Goal: Transaction & Acquisition: Purchase product/service

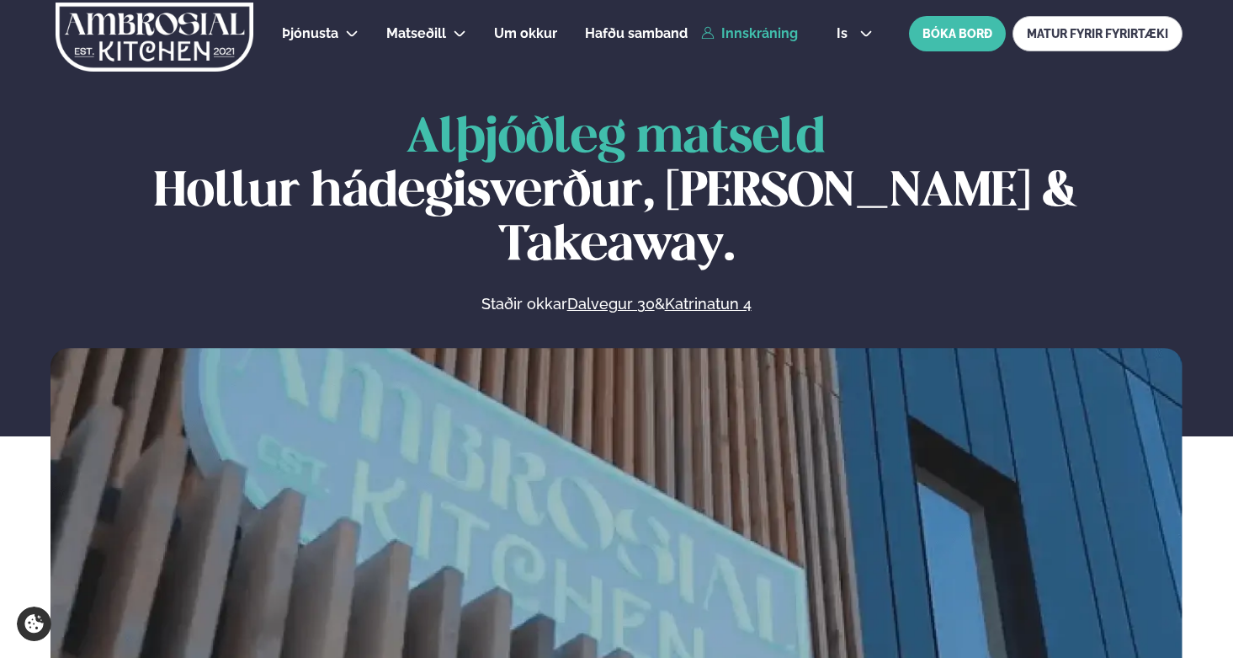
click at [770, 32] on link "Innskráning" at bounding box center [749, 33] width 97 height 15
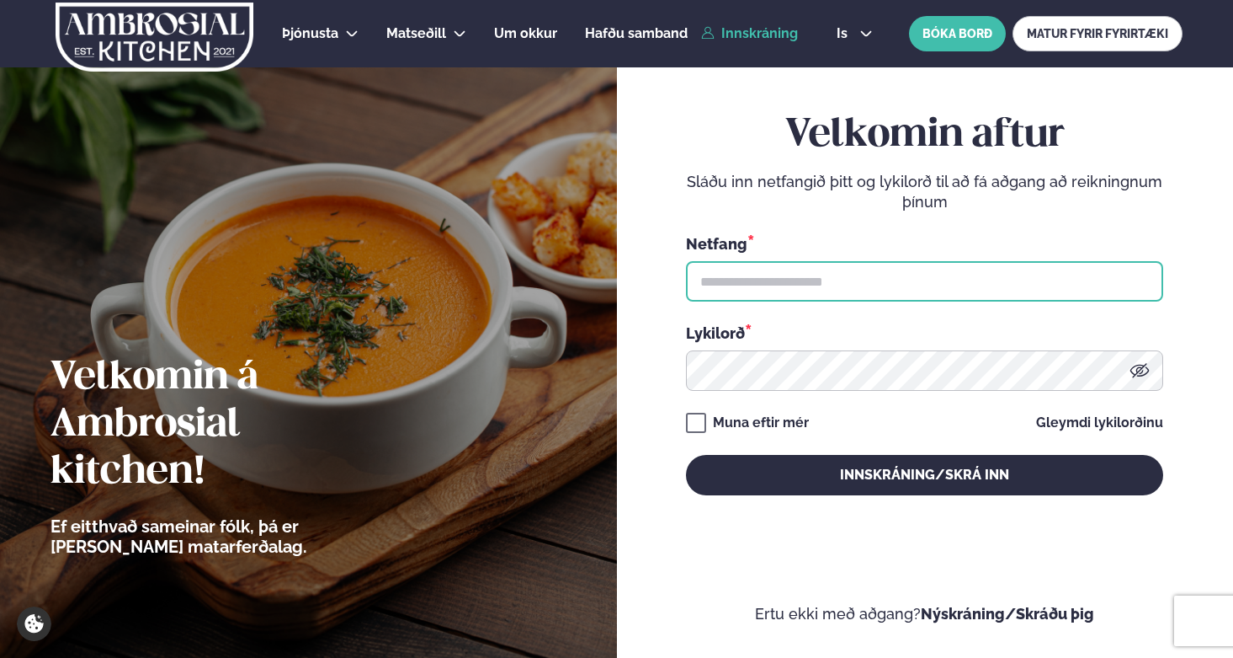
click at [819, 283] on input "text" at bounding box center [924, 281] width 477 height 40
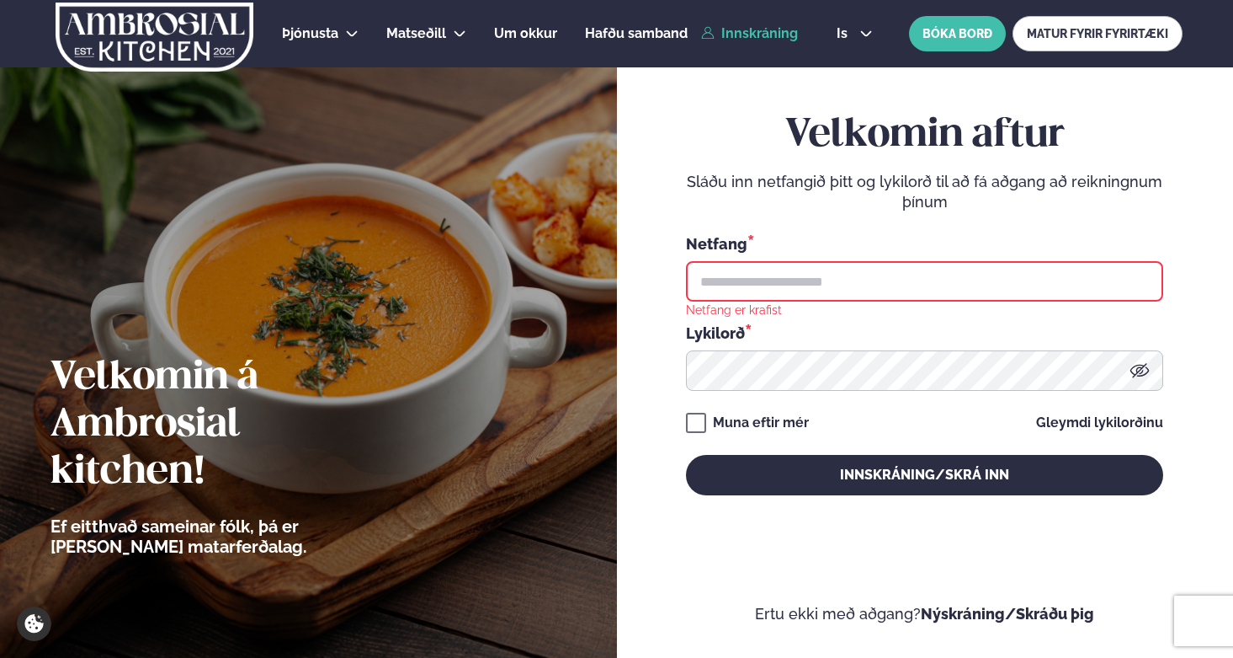
type input "**********"
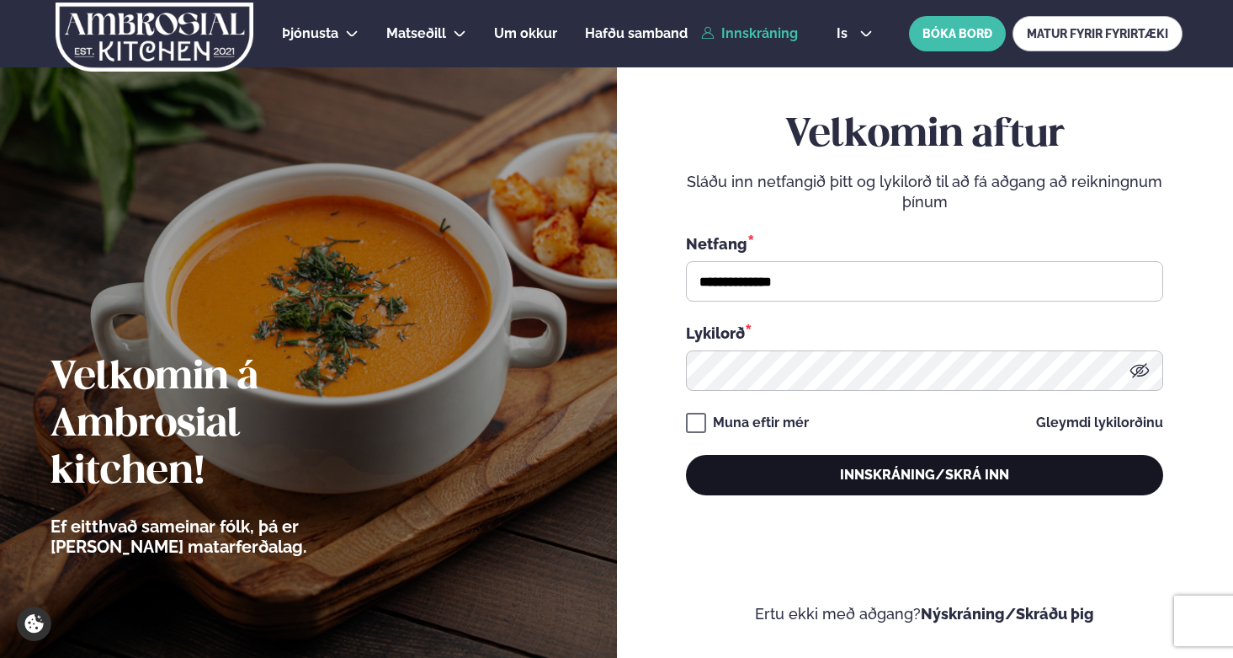
click at [786, 477] on button "Innskráning/Skrá inn" at bounding box center [924, 475] width 477 height 40
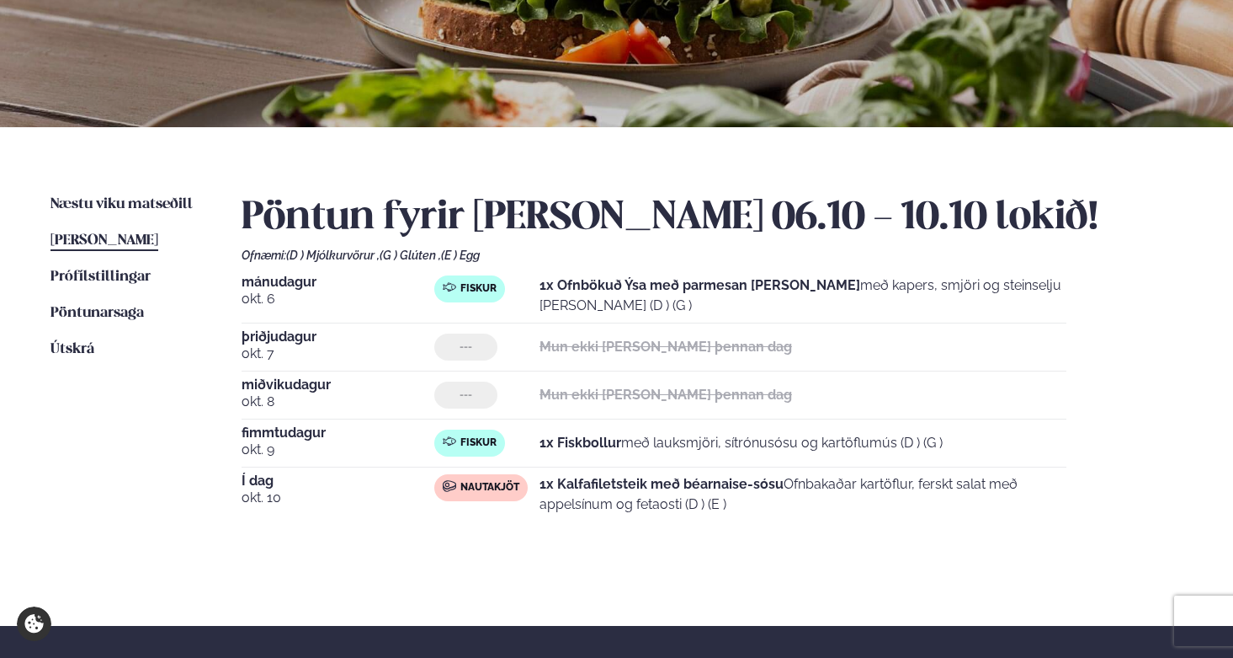
scroll to position [408, 0]
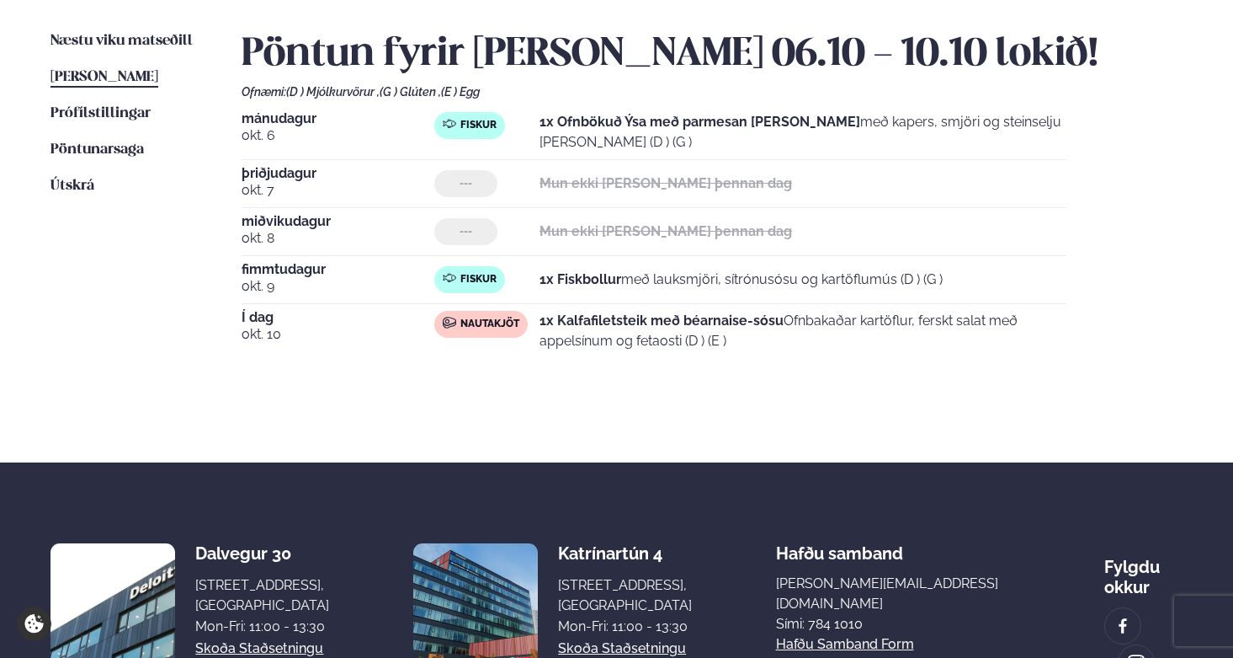
click at [112, 333] on ul "Næstu [PERSON_NAME] matseðill Næsta vika [PERSON_NAME] matseðill [PERSON_NAME] …" at bounding box center [129, 216] width 157 height 370
click at [9, 269] on div "Næstu [PERSON_NAME] matseðill Næsta vika [PERSON_NAME] matseðill [PERSON_NAME] …" at bounding box center [616, 213] width 1233 height 498
click at [105, 46] on span "Næstu viku matseðill" at bounding box center [122, 41] width 142 height 14
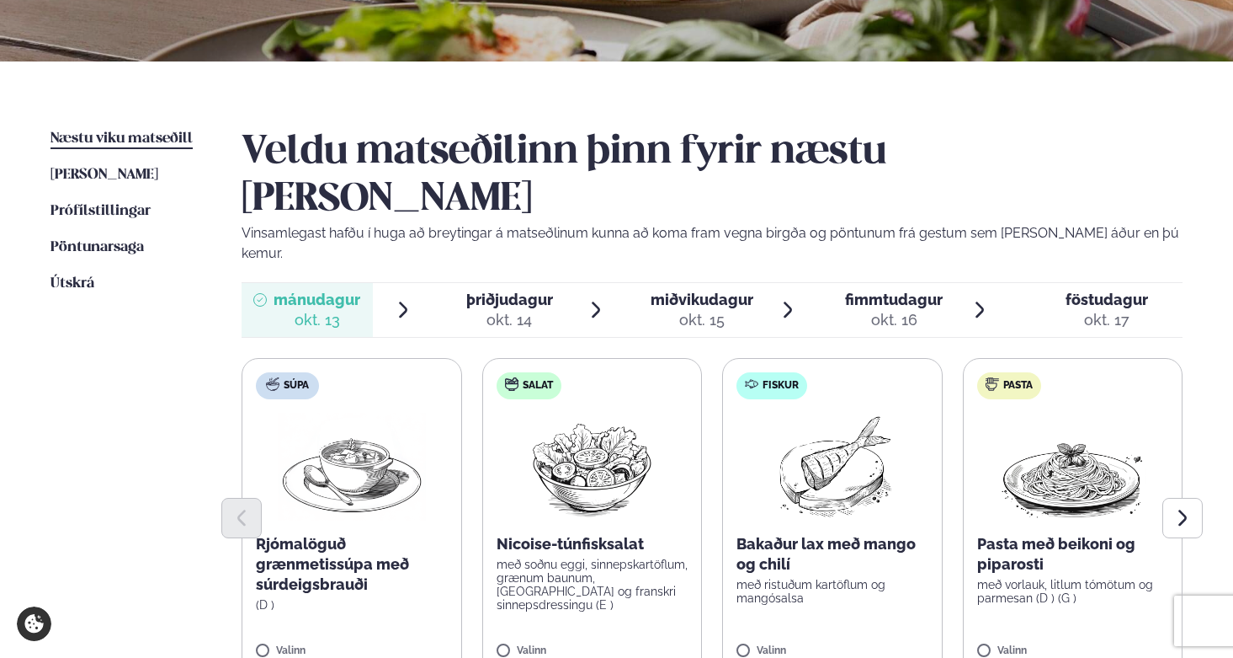
scroll to position [465, 0]
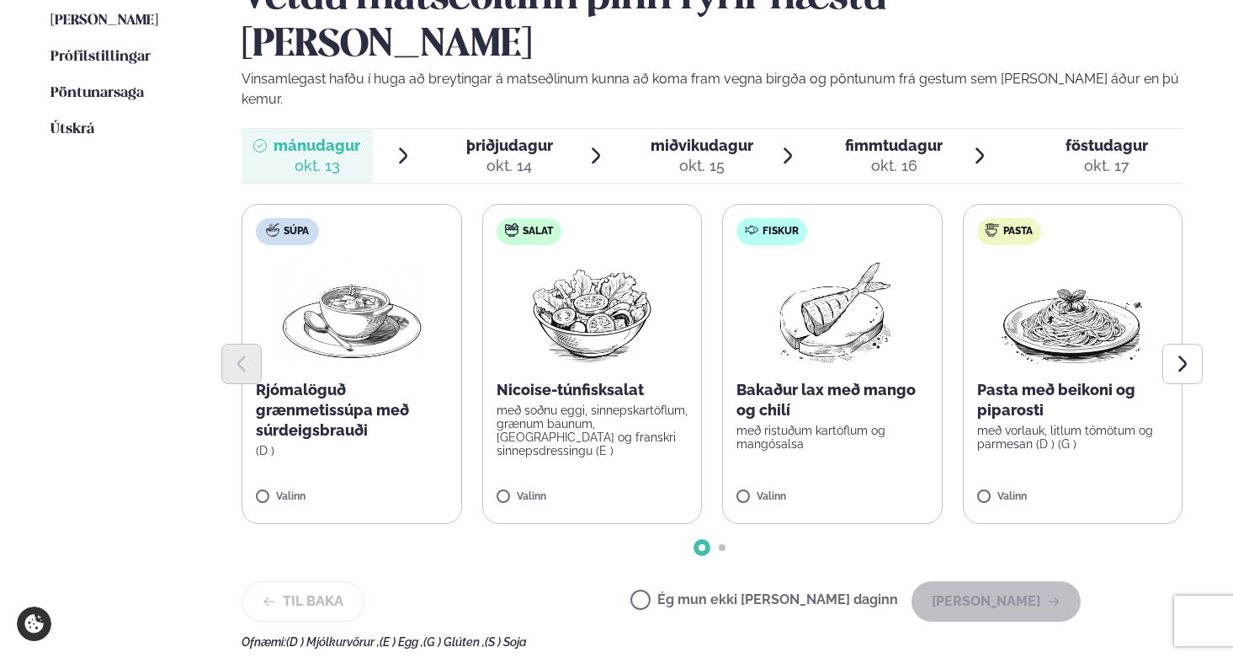
click at [91, 393] on ul "Næstu [PERSON_NAME] matseðill Næsta vika [PERSON_NAME] matseðill [PERSON_NAME] …" at bounding box center [129, 312] width 157 height 674
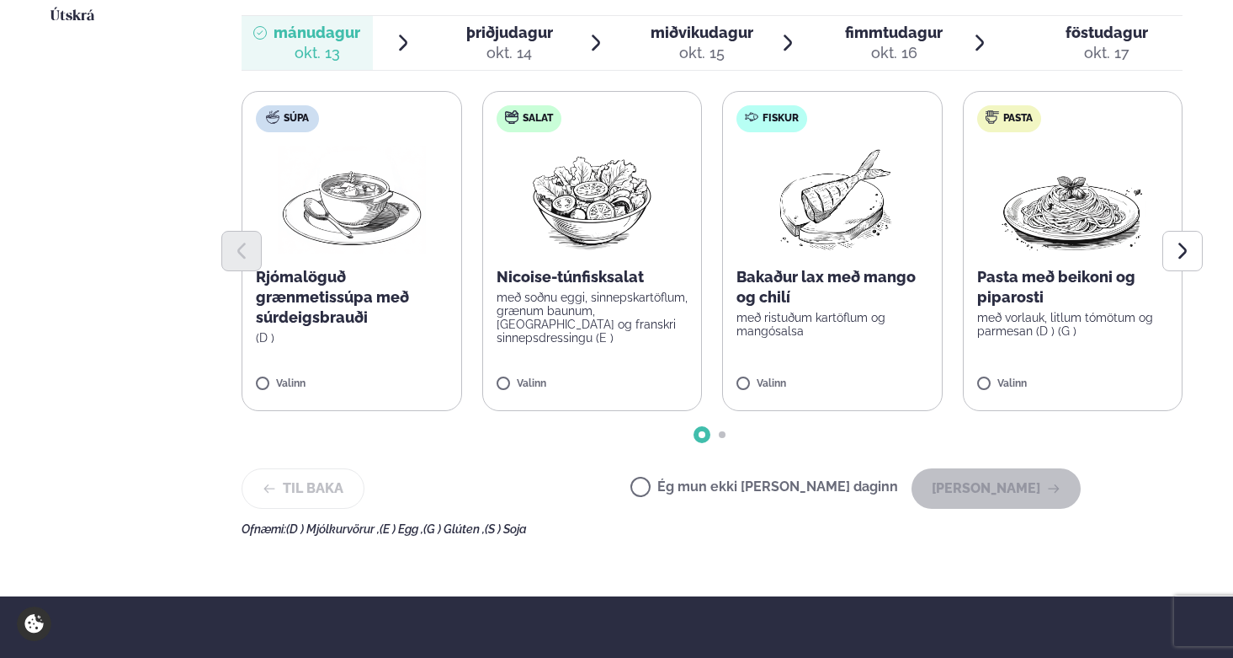
scroll to position [610, 0]
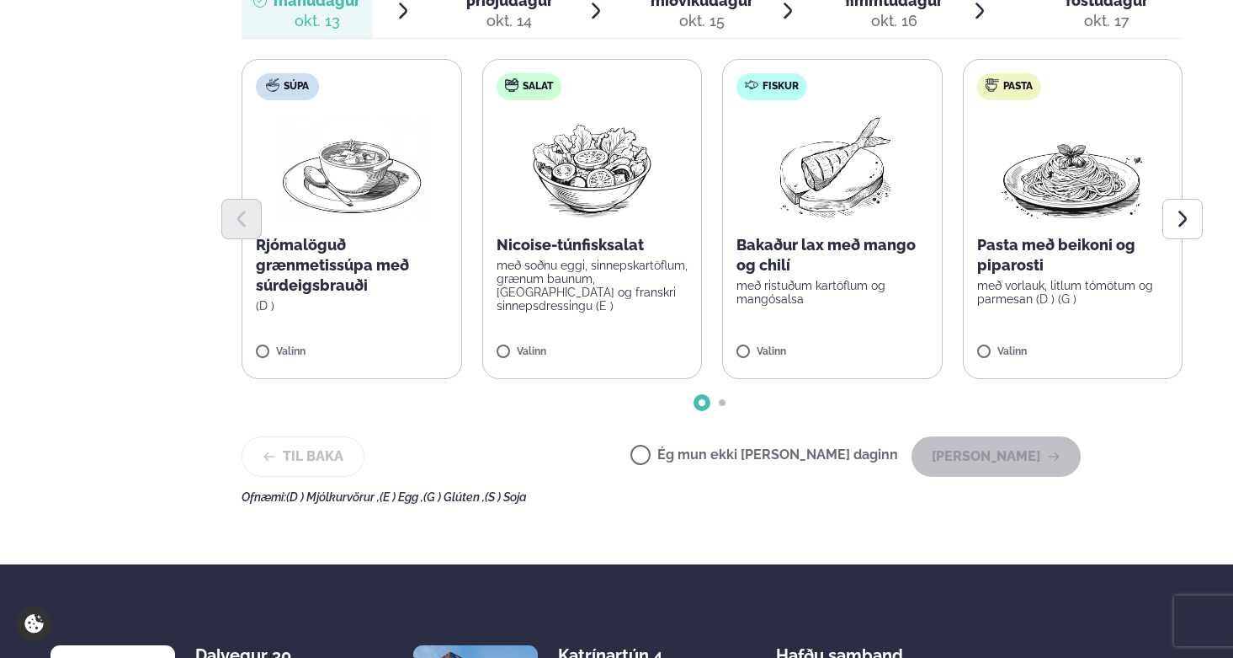
click at [800, 253] on label "Fiskur Bakaður lax með mango og chilí með ristuðum kartöflum og mangósalsa Vali…" at bounding box center [832, 219] width 221 height 320
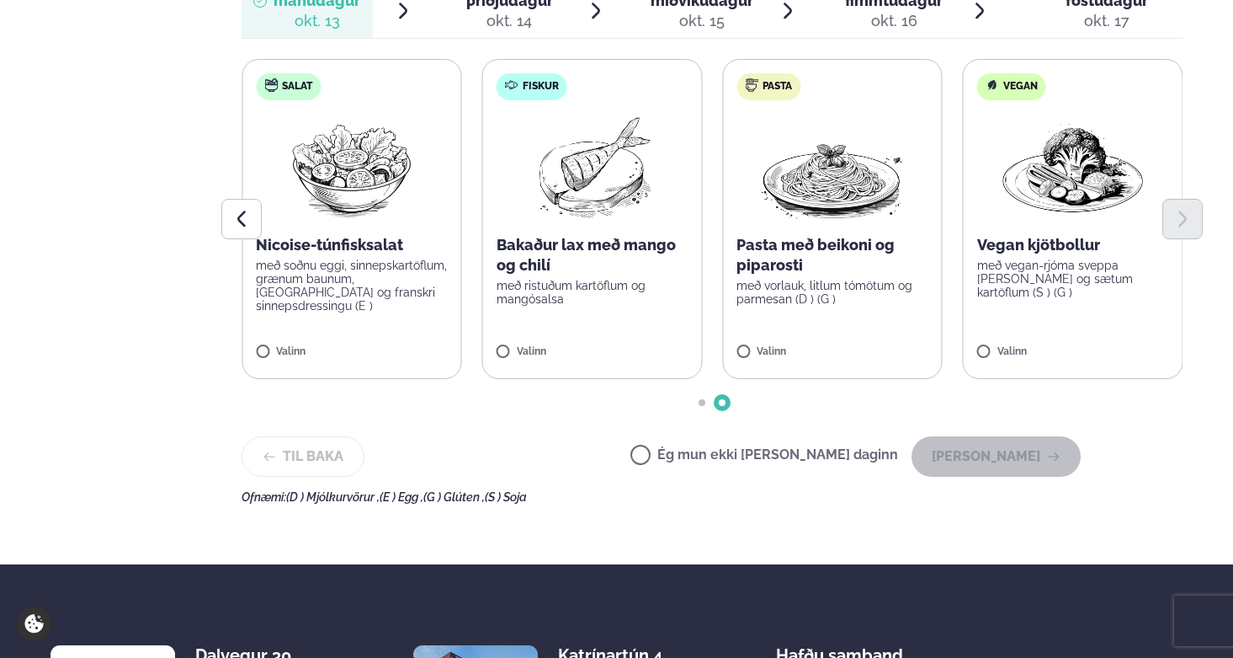
click at [529, 346] on div "Valinn" at bounding box center [593, 355] width 192 height 19
click at [554, 199] on div at bounding box center [712, 219] width 941 height 40
click at [609, 199] on div at bounding box center [712, 219] width 941 height 40
click at [599, 199] on div at bounding box center [712, 219] width 941 height 40
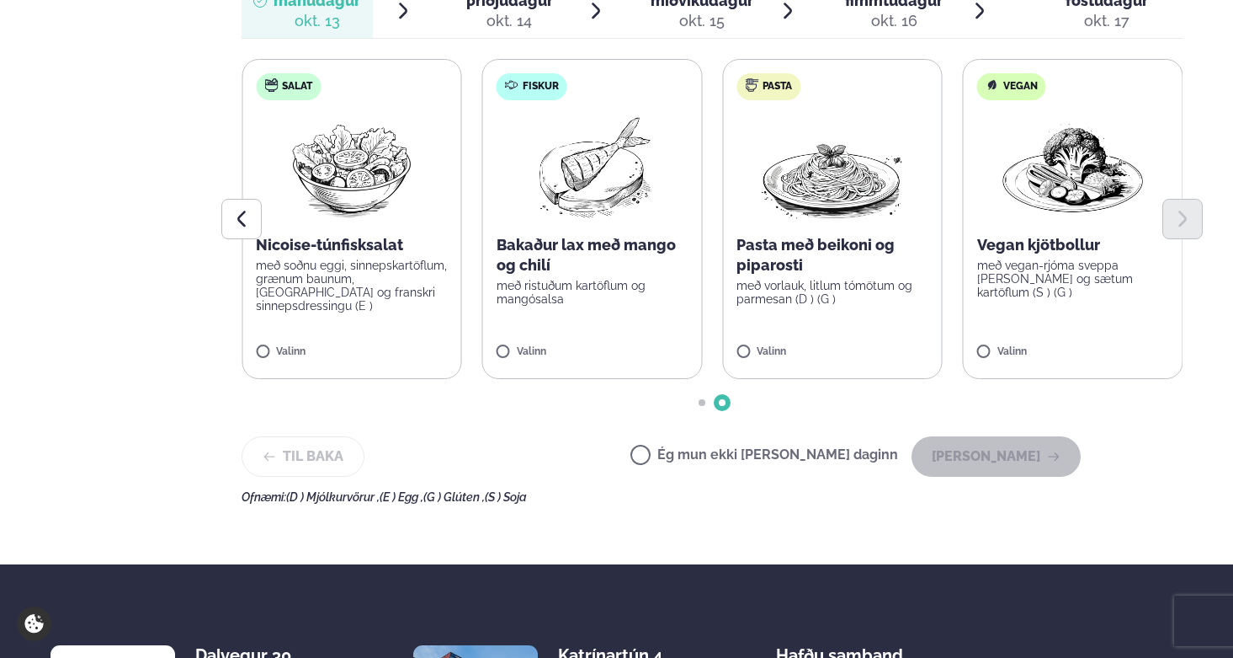
scroll to position [482, 0]
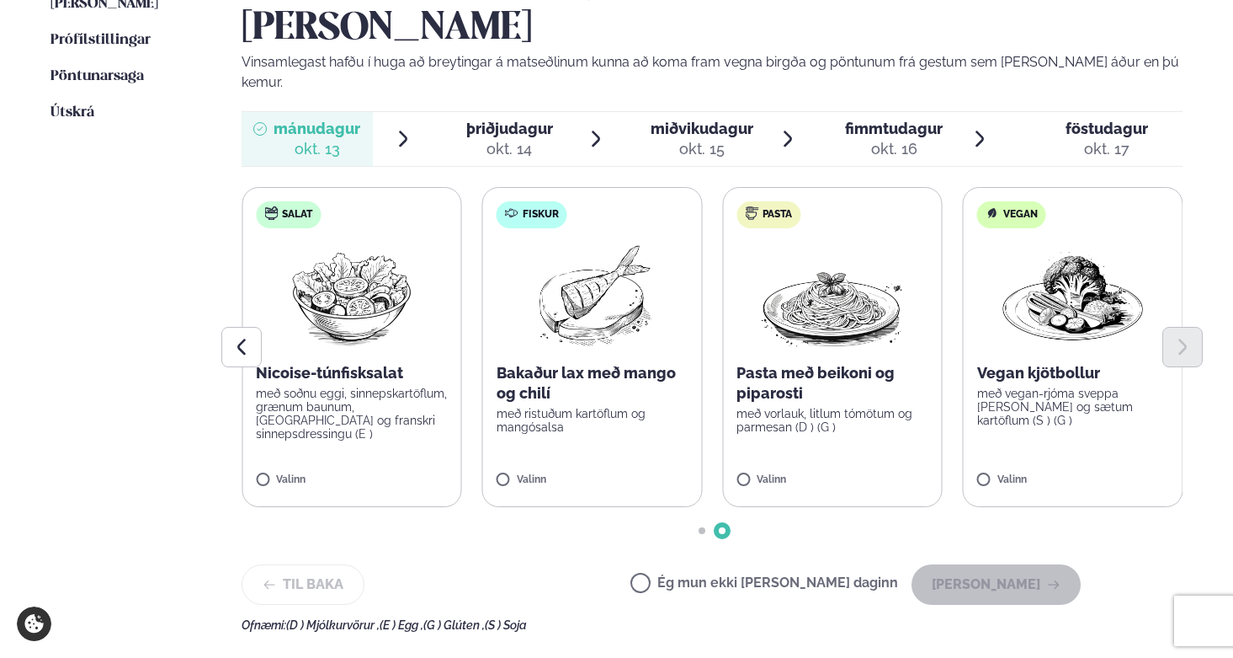
click at [529, 201] on div "Fiskur" at bounding box center [532, 214] width 71 height 27
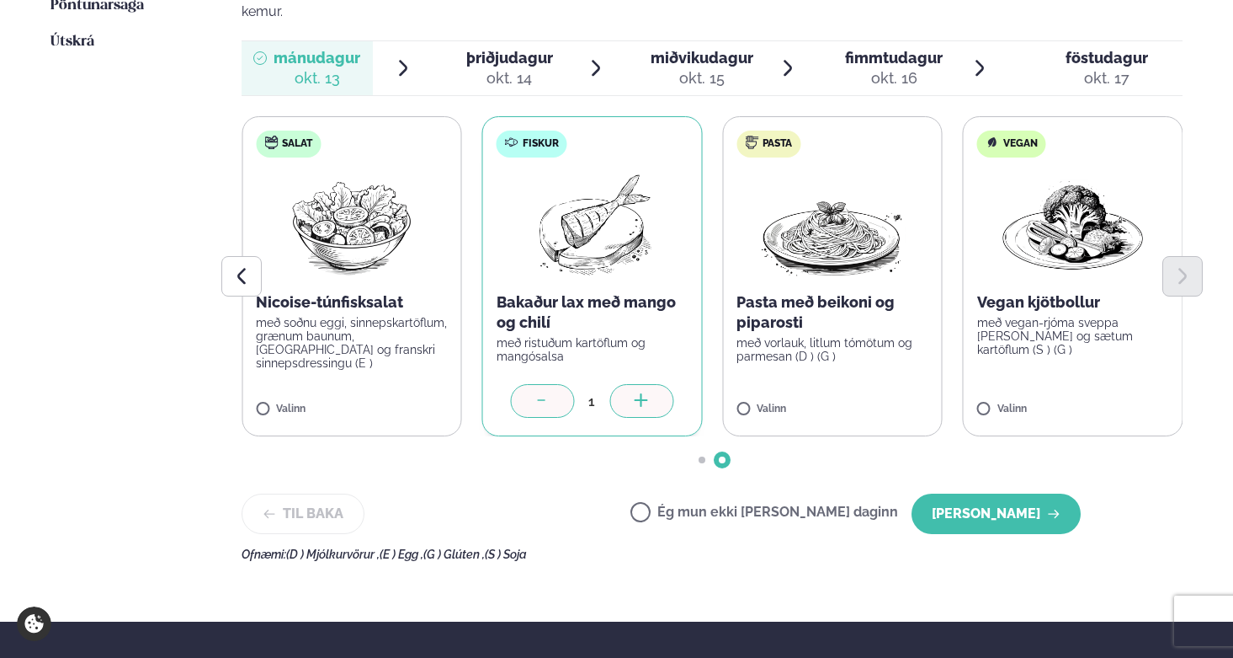
scroll to position [790, 0]
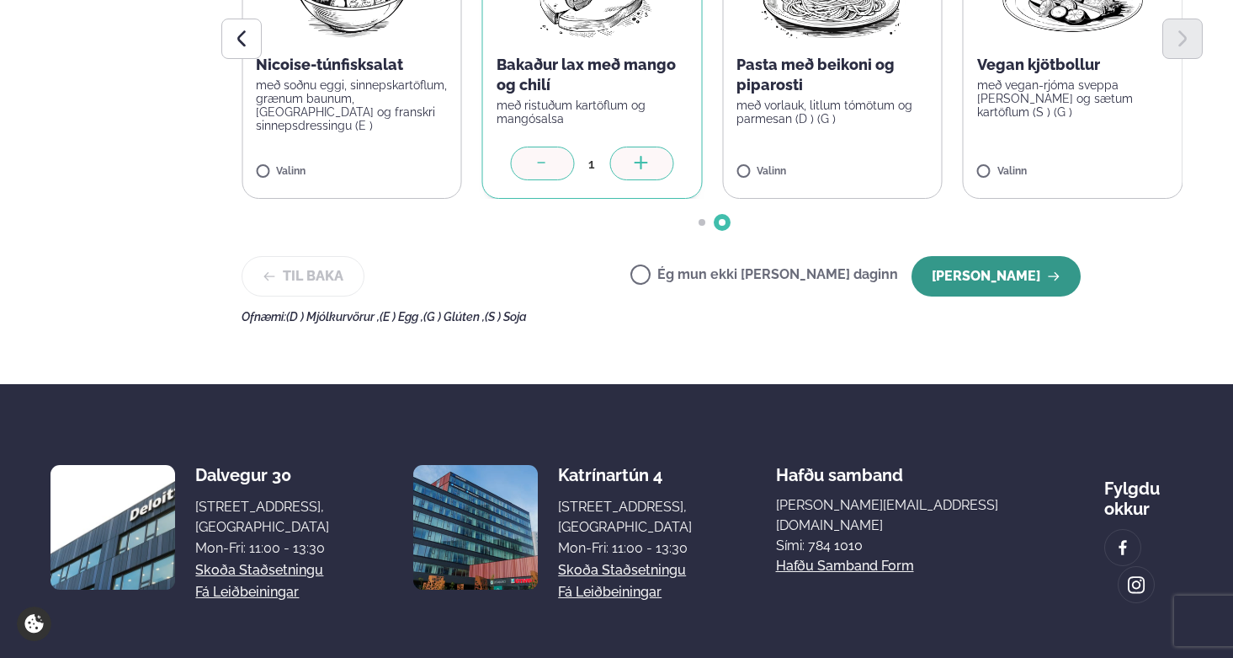
click at [1005, 256] on button "[PERSON_NAME]" at bounding box center [996, 276] width 169 height 40
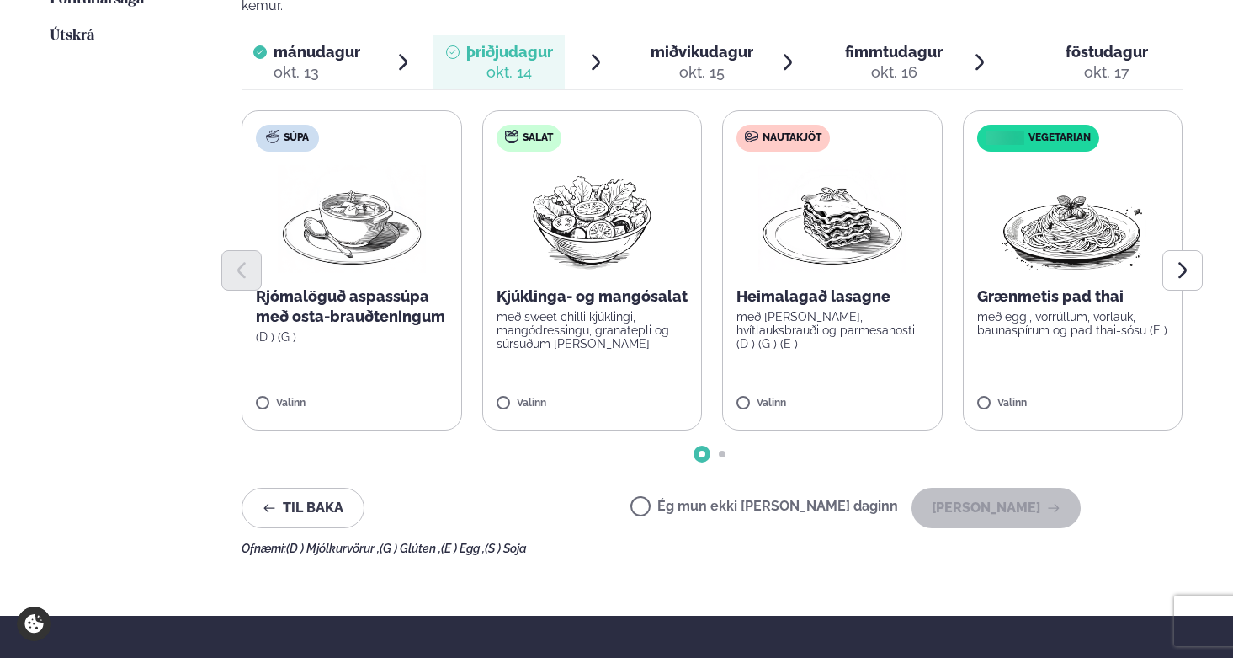
scroll to position [720, 0]
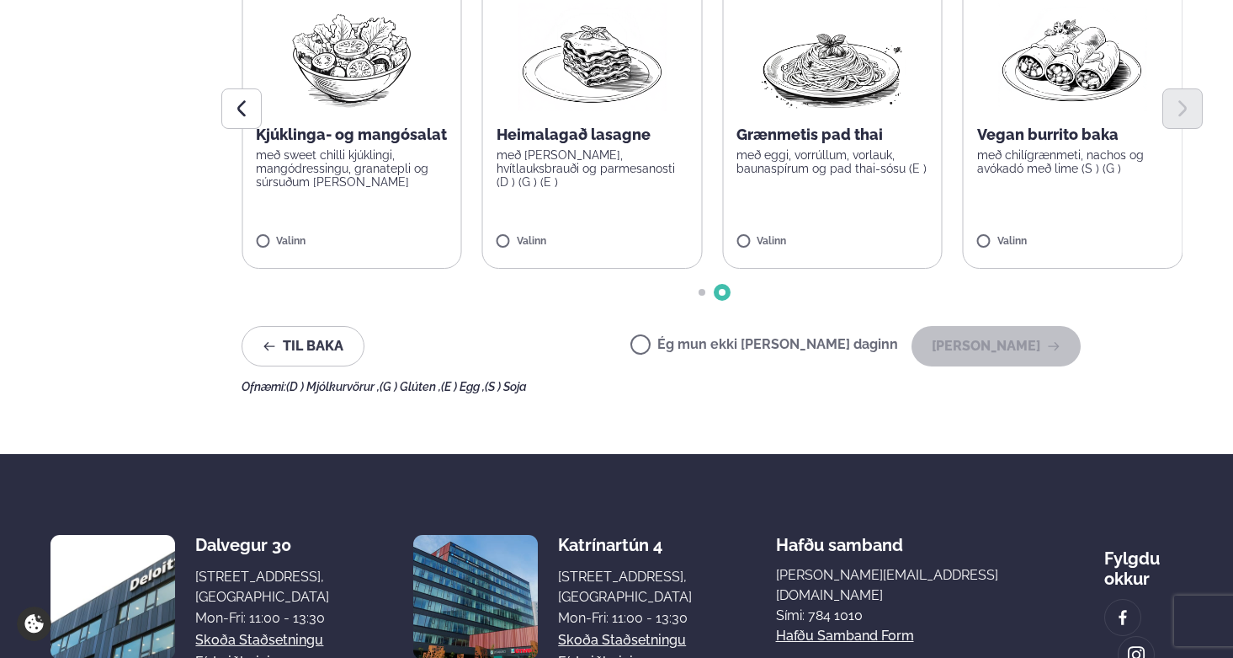
click at [563, 88] on div at bounding box center [712, 108] width 941 height 40
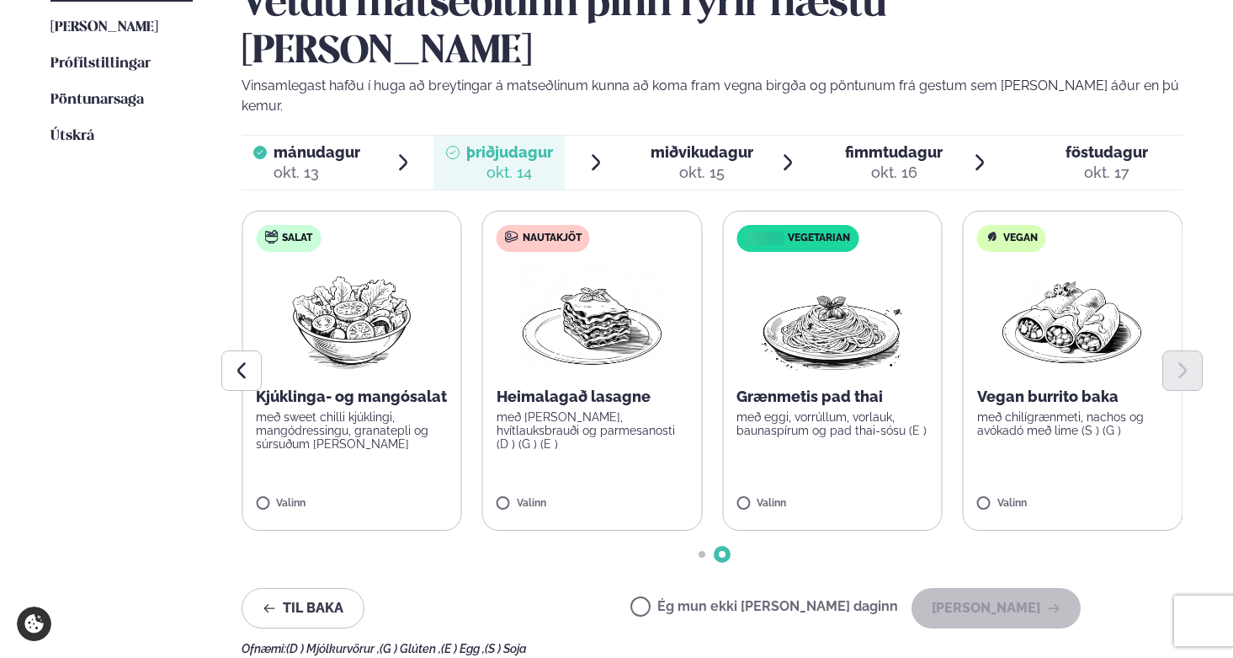
scroll to position [473, 0]
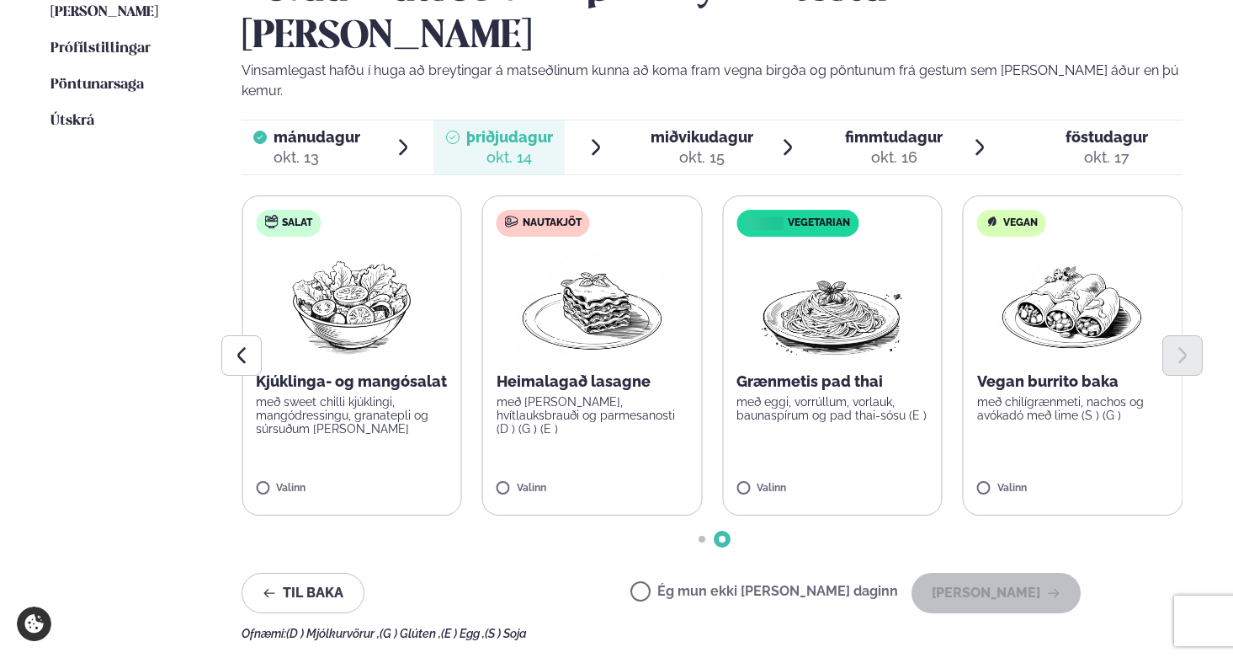
click at [592, 371] on p "Heimalagað lasagne" at bounding box center [593, 381] width 192 height 20
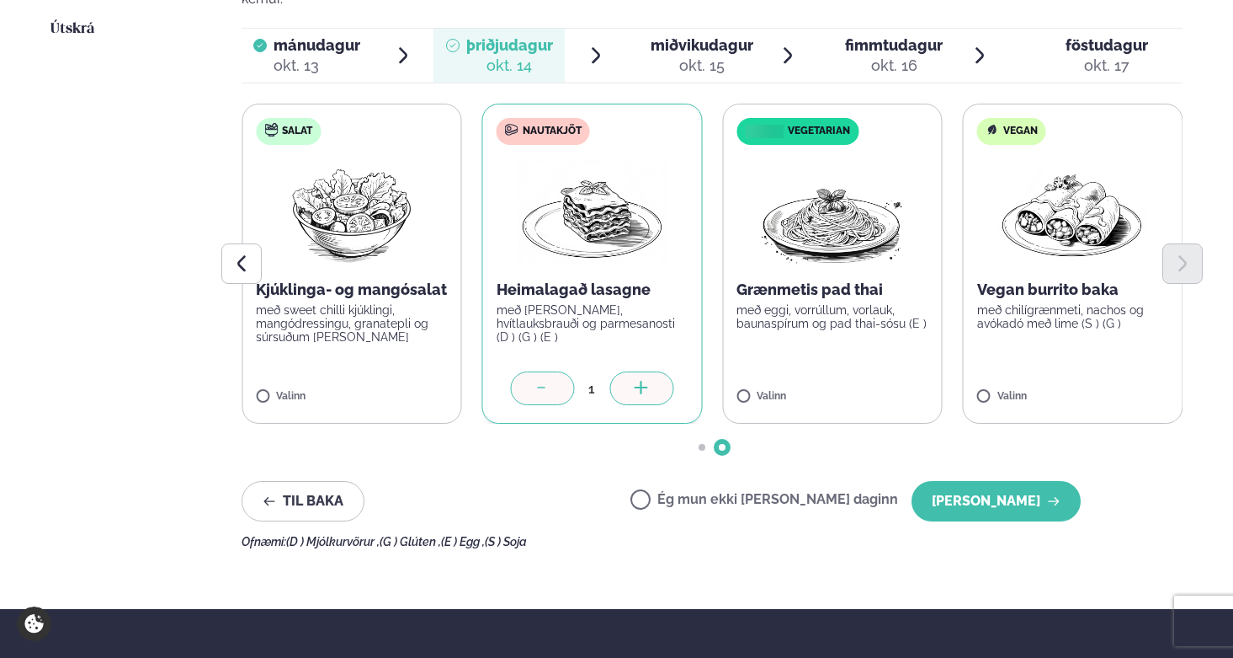
scroll to position [634, 0]
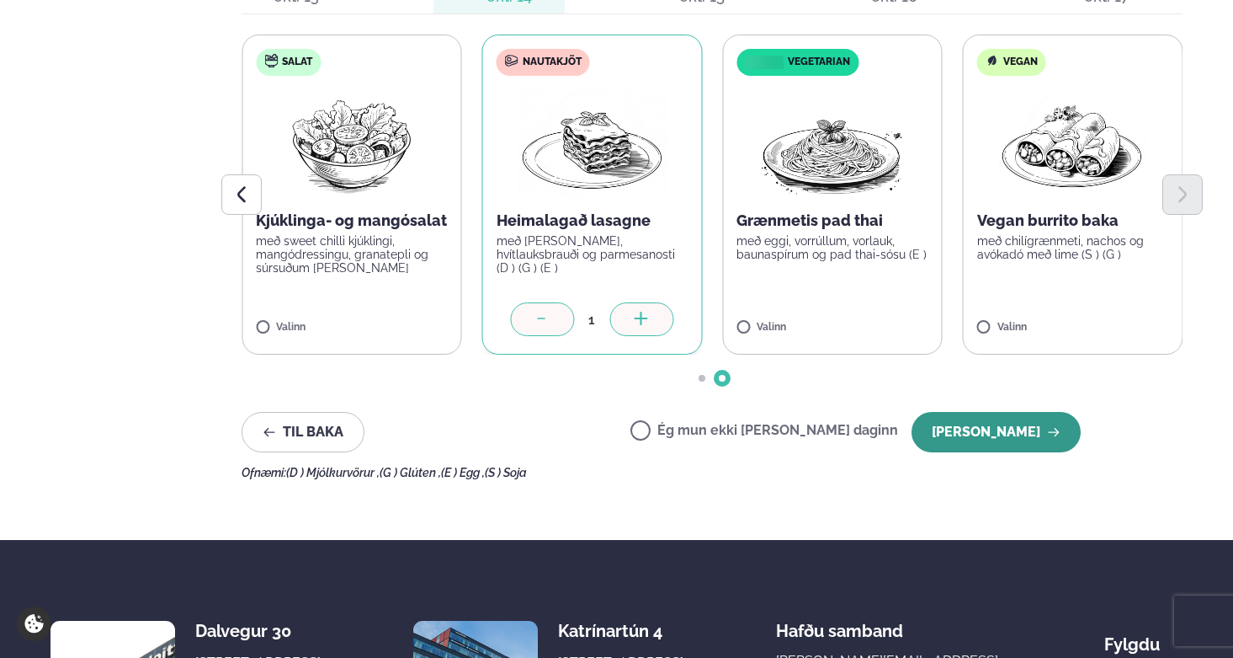
click at [1026, 412] on button "[PERSON_NAME]" at bounding box center [996, 432] width 169 height 40
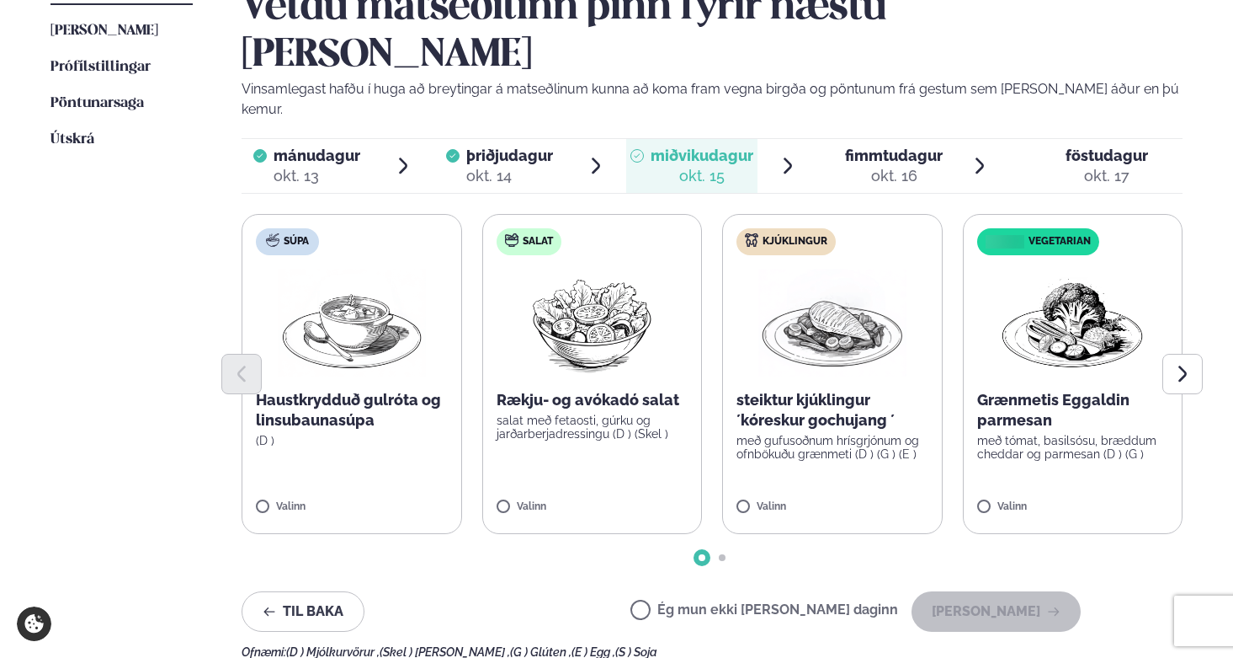
scroll to position [536, 0]
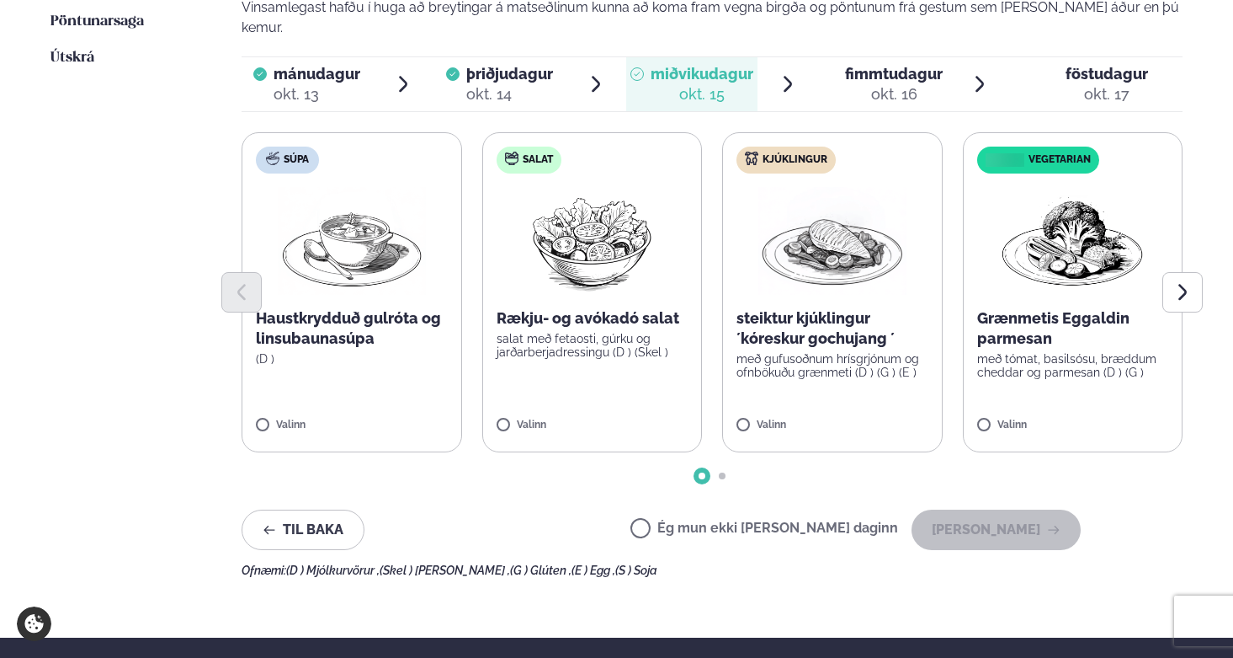
click at [837, 187] on img at bounding box center [833, 241] width 148 height 108
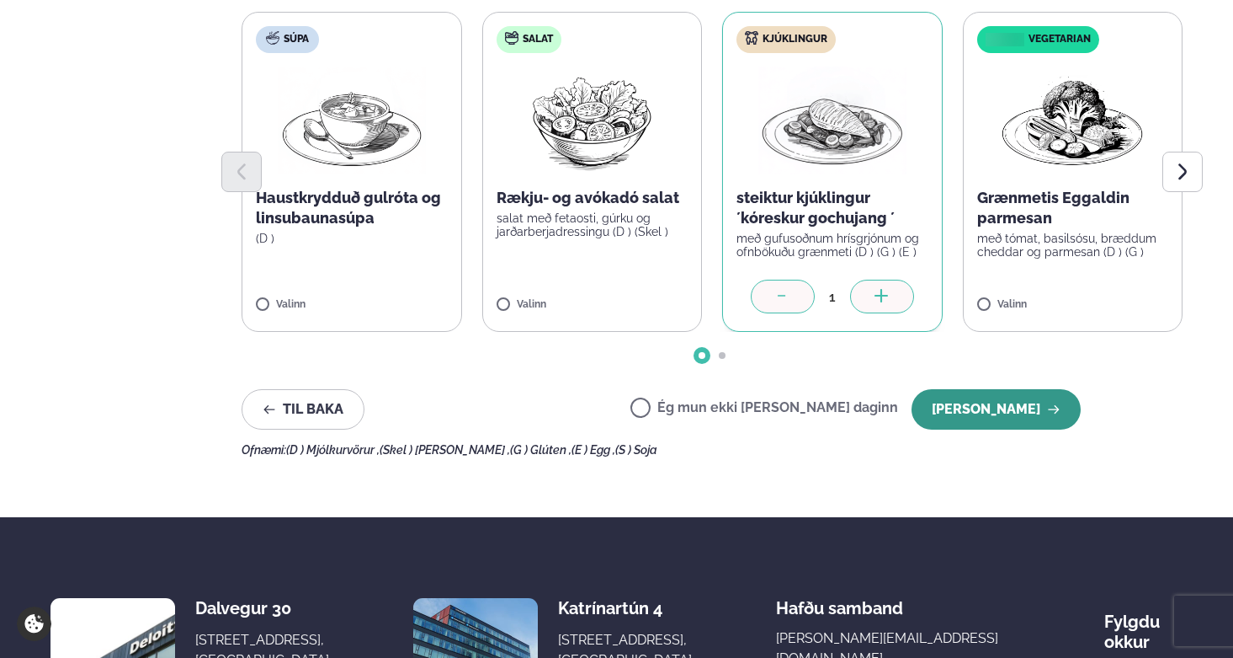
scroll to position [660, 0]
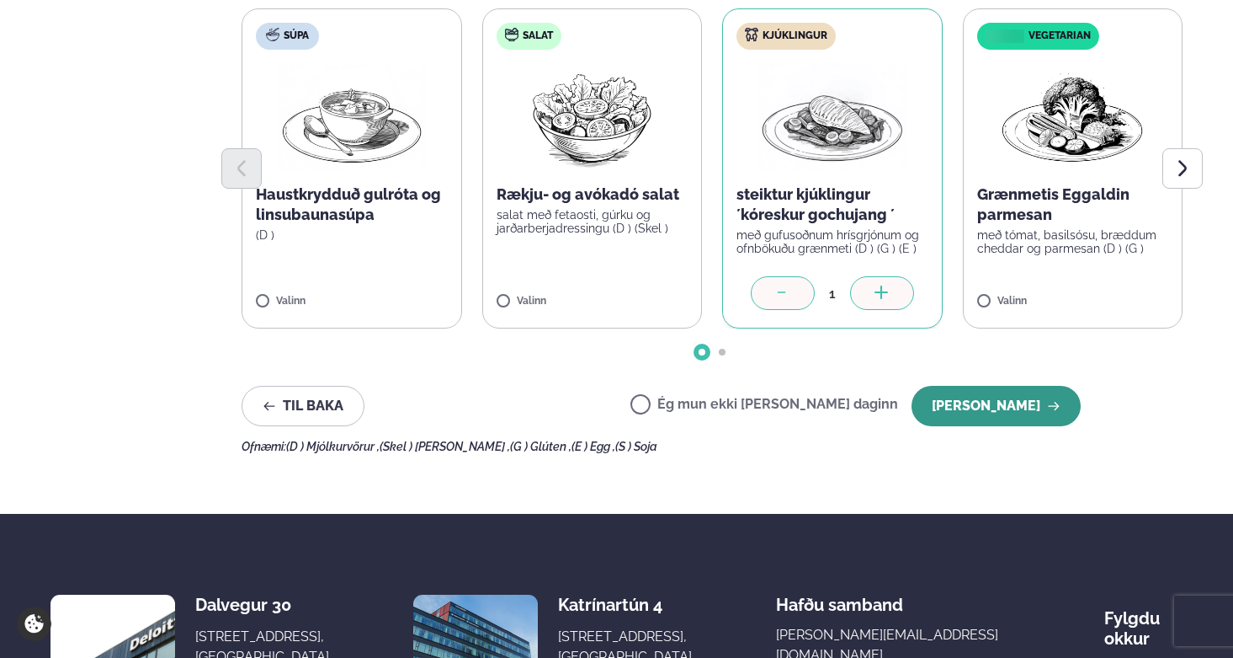
click at [1023, 386] on button "[PERSON_NAME]" at bounding box center [996, 406] width 169 height 40
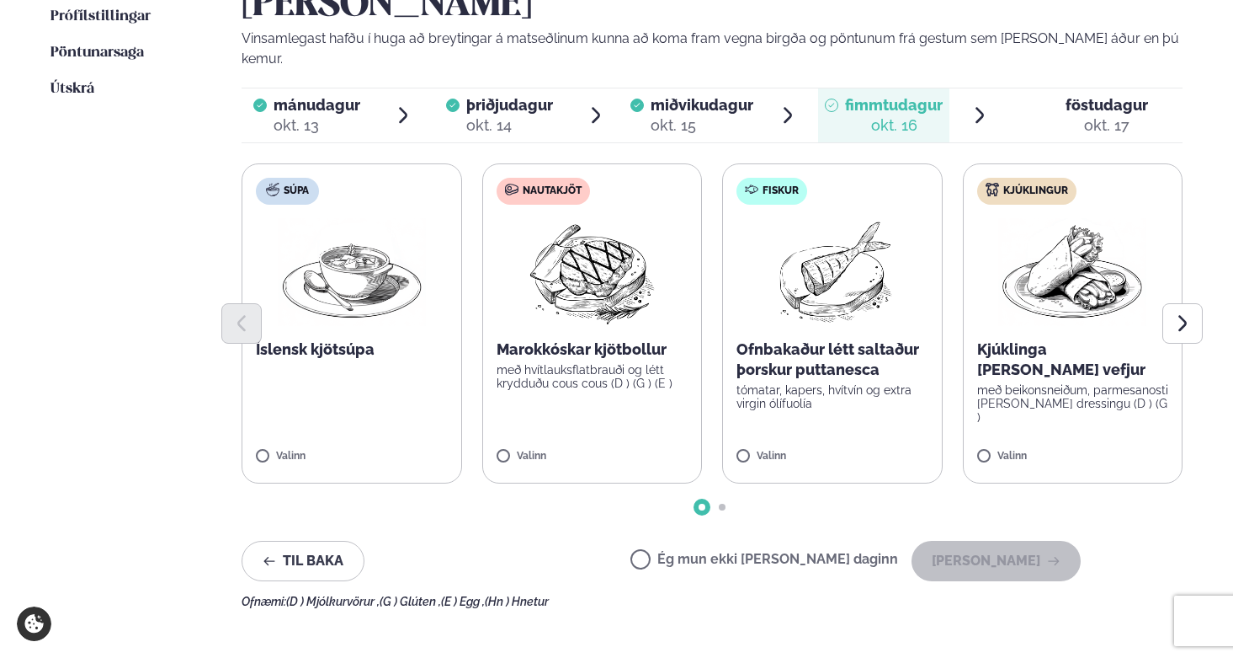
scroll to position [539, 0]
